Goal: Task Accomplishment & Management: Manage account settings

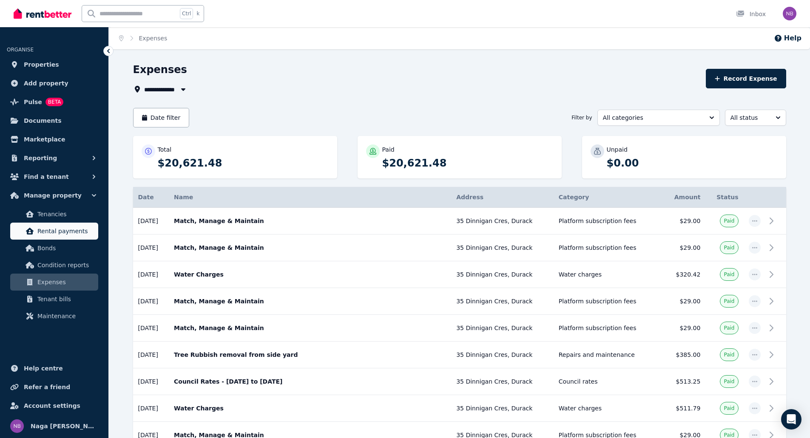
click at [60, 229] on span "Rental payments" at bounding box center [65, 231] width 57 height 10
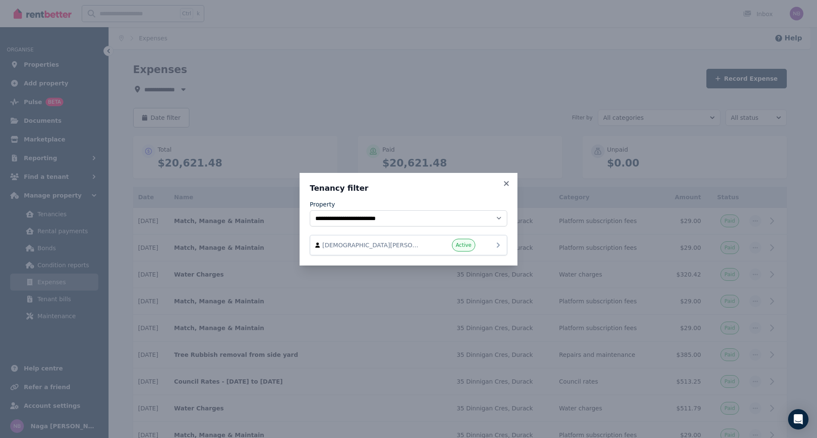
click at [498, 244] on icon at bounding box center [497, 245] width 3 height 5
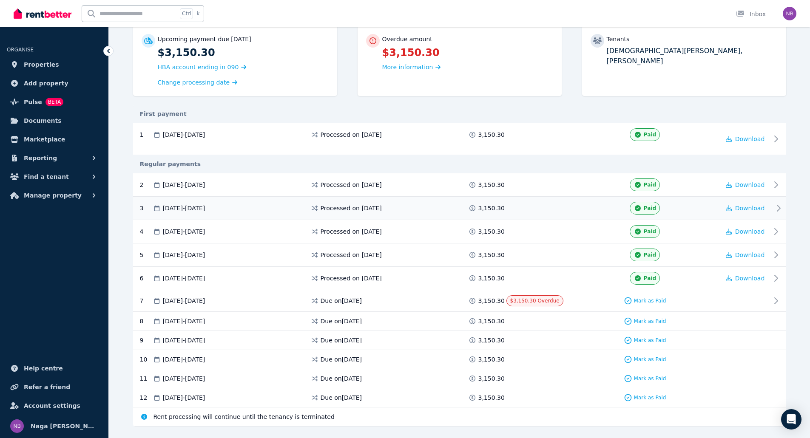
scroll to position [85, 0]
click at [657, 300] on span "Mark as Paid" at bounding box center [650, 300] width 32 height 7
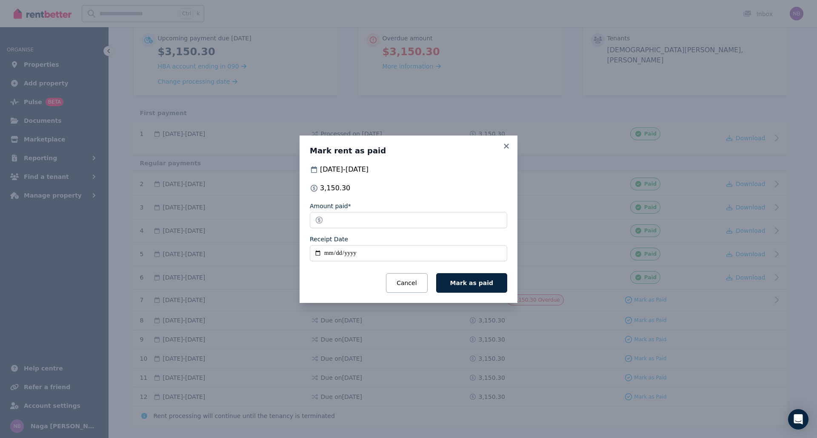
click at [361, 254] on input "Receipt Date" at bounding box center [408, 253] width 197 height 16
type input "**********"
click at [484, 286] on span "Mark as paid" at bounding box center [471, 283] width 43 height 7
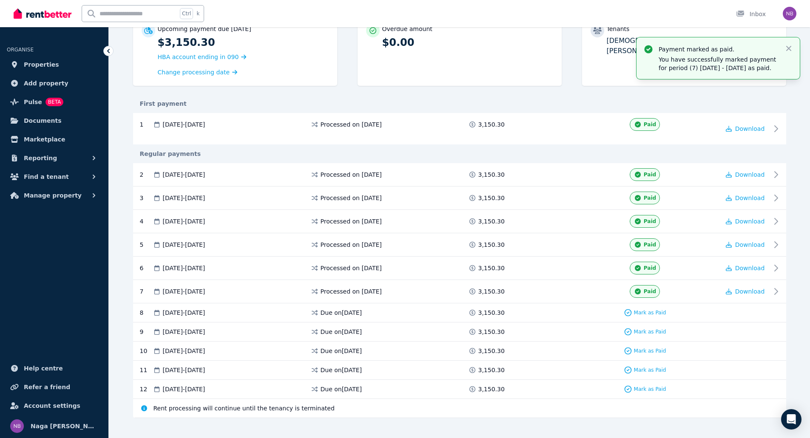
scroll to position [105, 0]
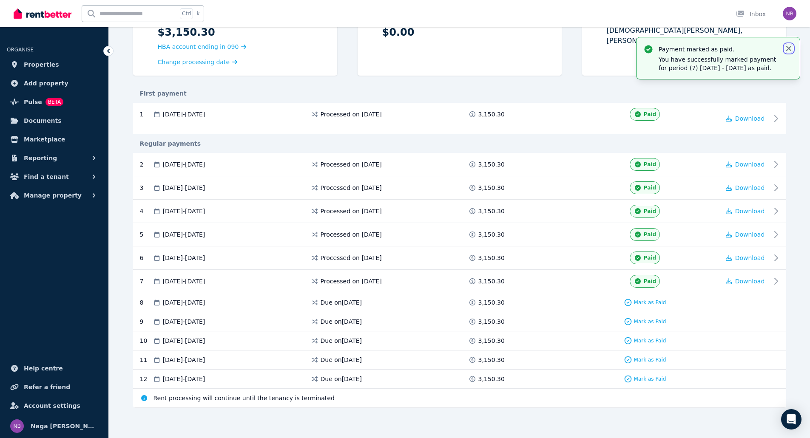
click at [788, 50] on icon "button" at bounding box center [788, 48] width 5 height 5
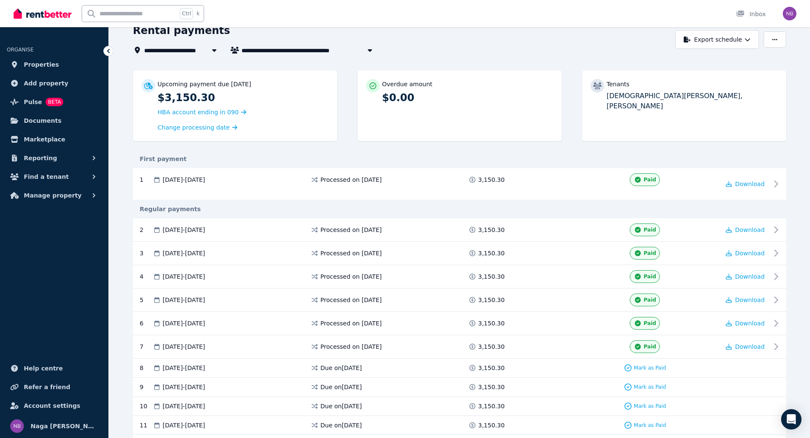
scroll to position [0, 0]
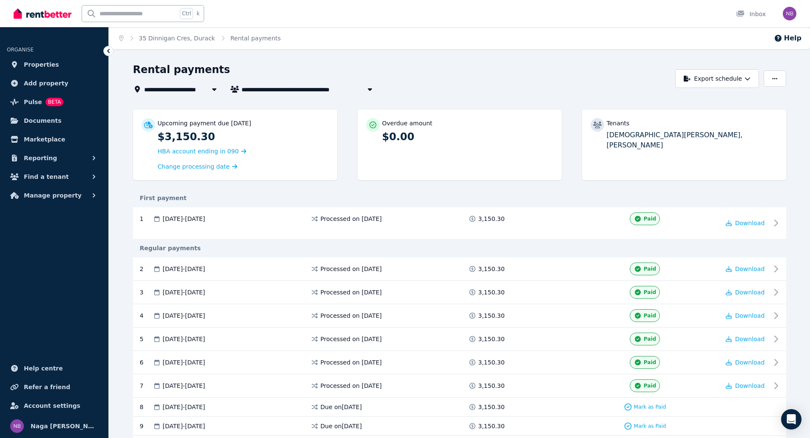
click at [507, 94] on div "**********" at bounding box center [402, 89] width 538 height 10
click at [29, 104] on span "Pulse" at bounding box center [33, 102] width 18 height 10
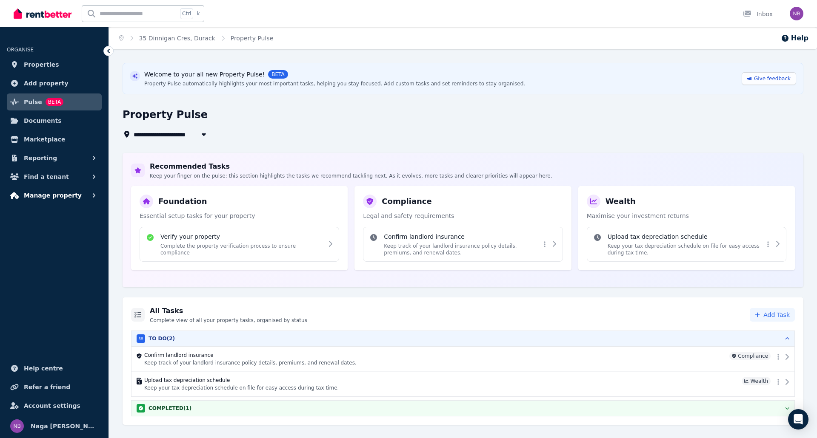
click at [80, 194] on button "Manage property" at bounding box center [54, 195] width 95 height 17
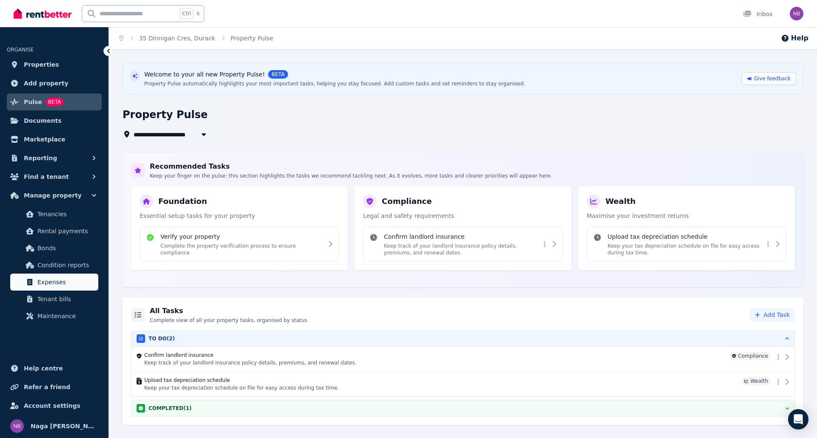
click at [52, 279] on span "Expenses" at bounding box center [65, 282] width 57 height 10
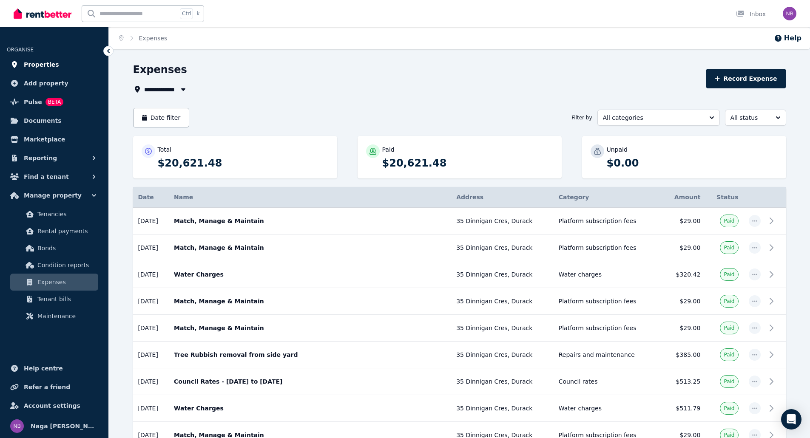
click at [36, 67] on span "Properties" at bounding box center [41, 65] width 35 height 10
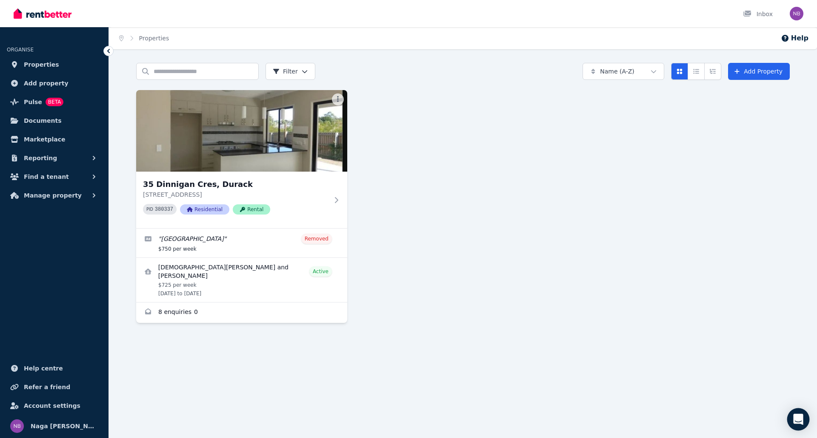
click at [798, 418] on icon "Open Intercom Messenger" at bounding box center [798, 419] width 10 height 11
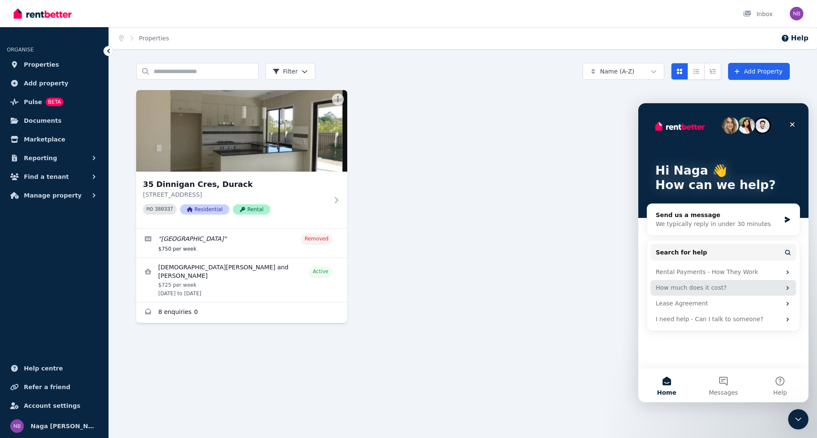
click at [717, 289] on div "How much does it cost?" at bounding box center [717, 288] width 125 height 9
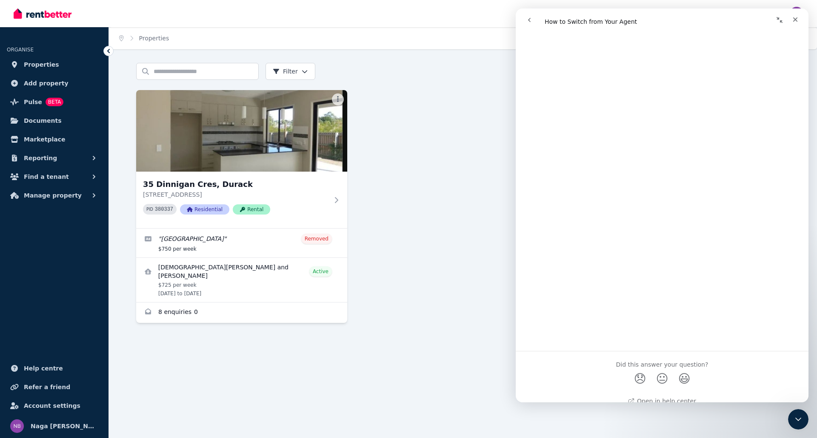
scroll to position [128, 0]
click at [797, 21] on icon "Close" at bounding box center [795, 19] width 5 height 5
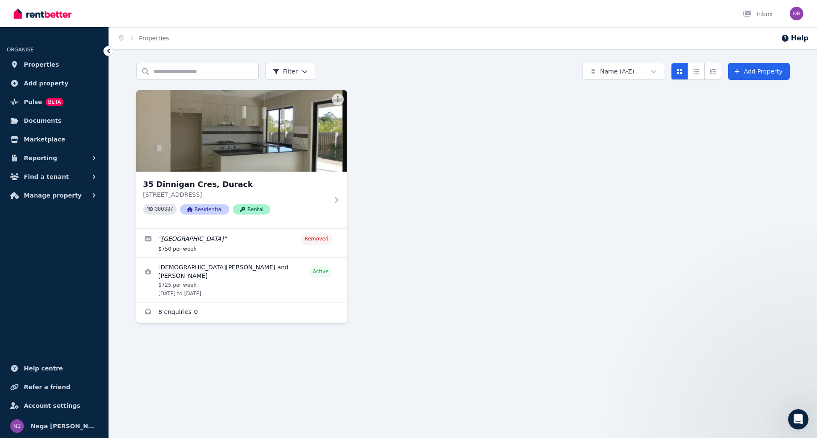
scroll to position [0, 0]
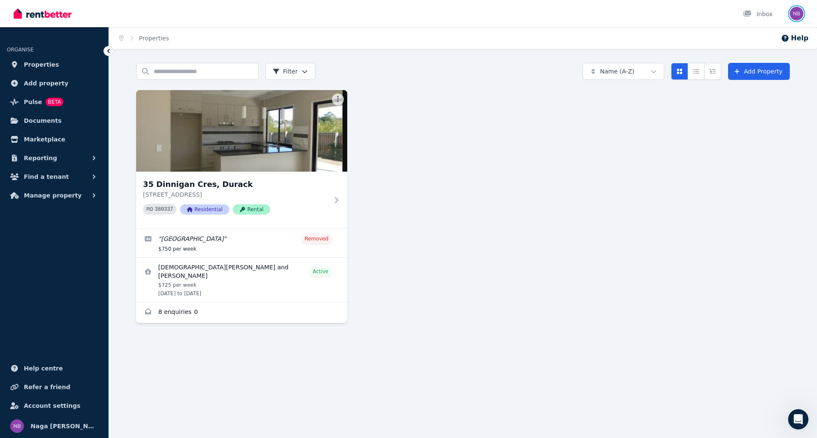
click at [797, 15] on img "button" at bounding box center [796, 14] width 14 height 14
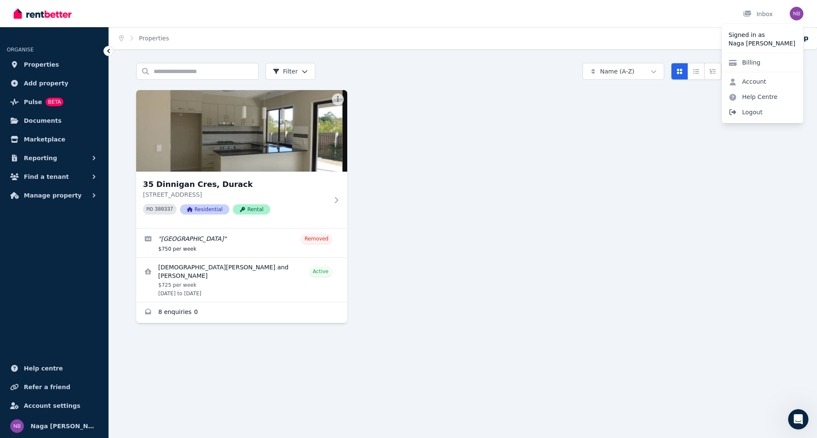
click at [755, 112] on span "Logout" at bounding box center [762, 112] width 82 height 15
